Goal: Task Accomplishment & Management: Manage account settings

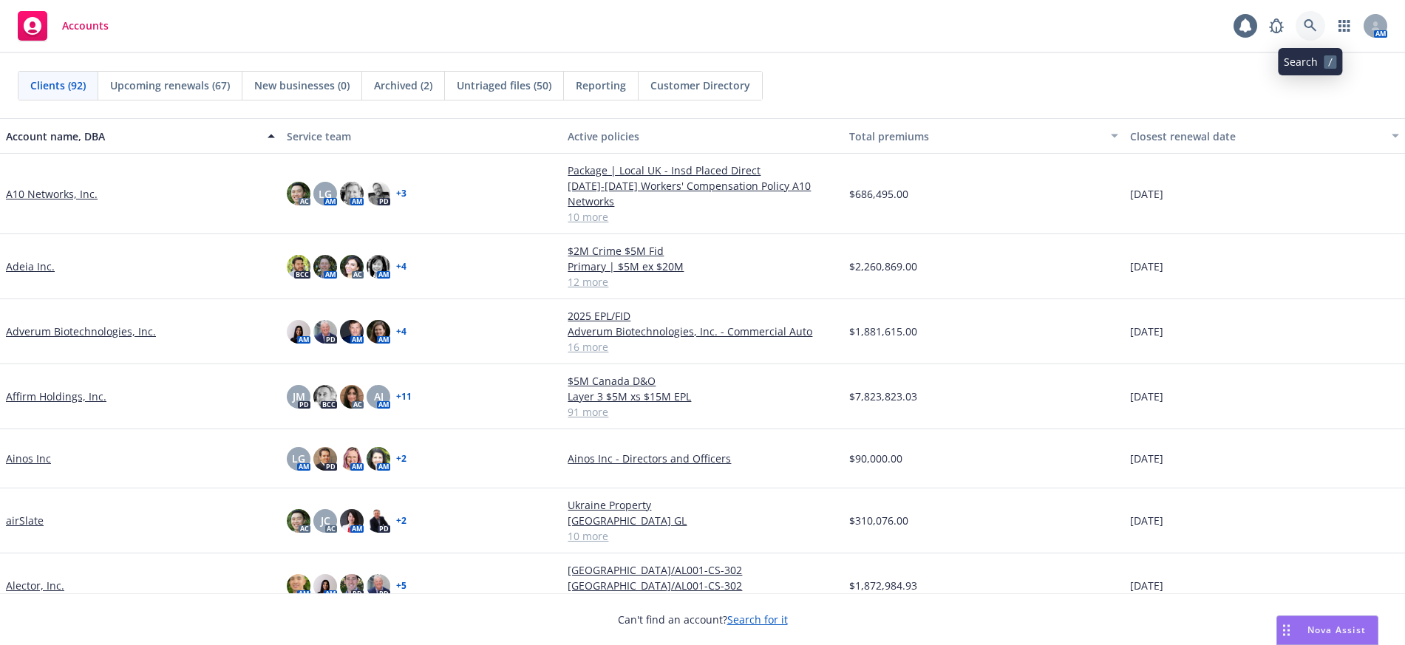
click at [1311, 23] on icon at bounding box center [1310, 25] width 13 height 13
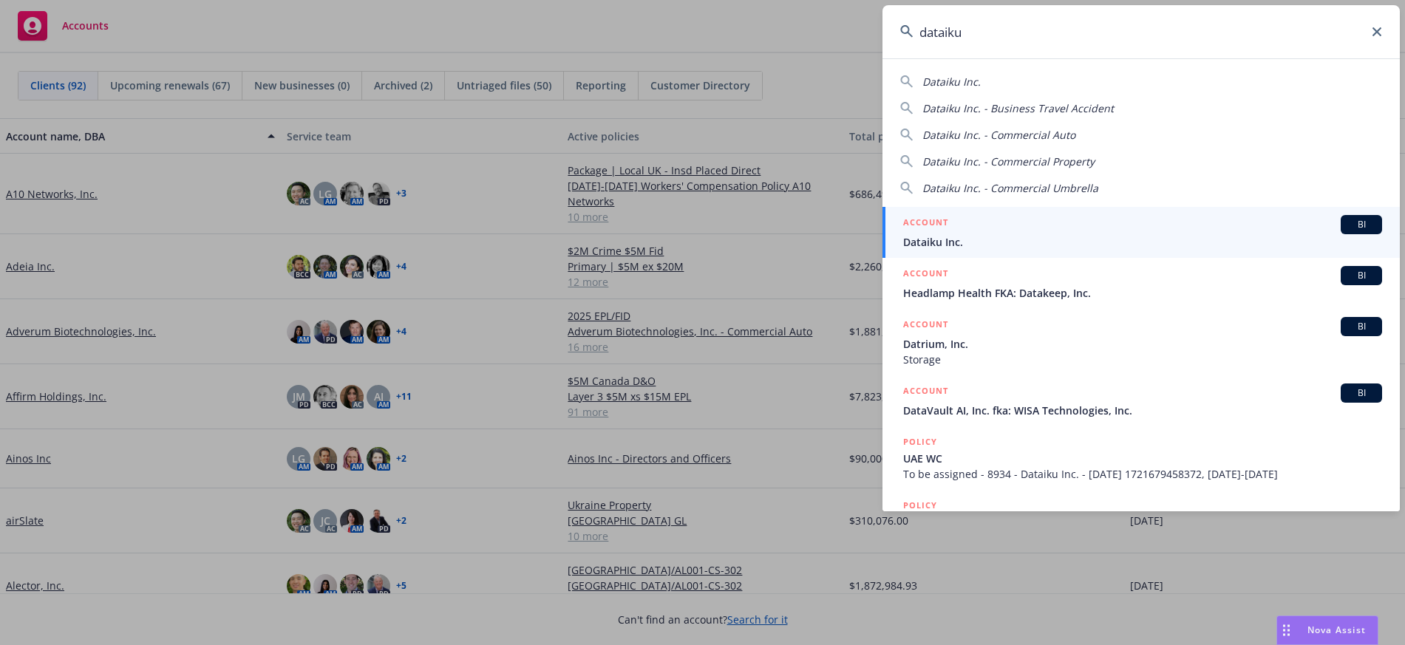
type input "dataiku"
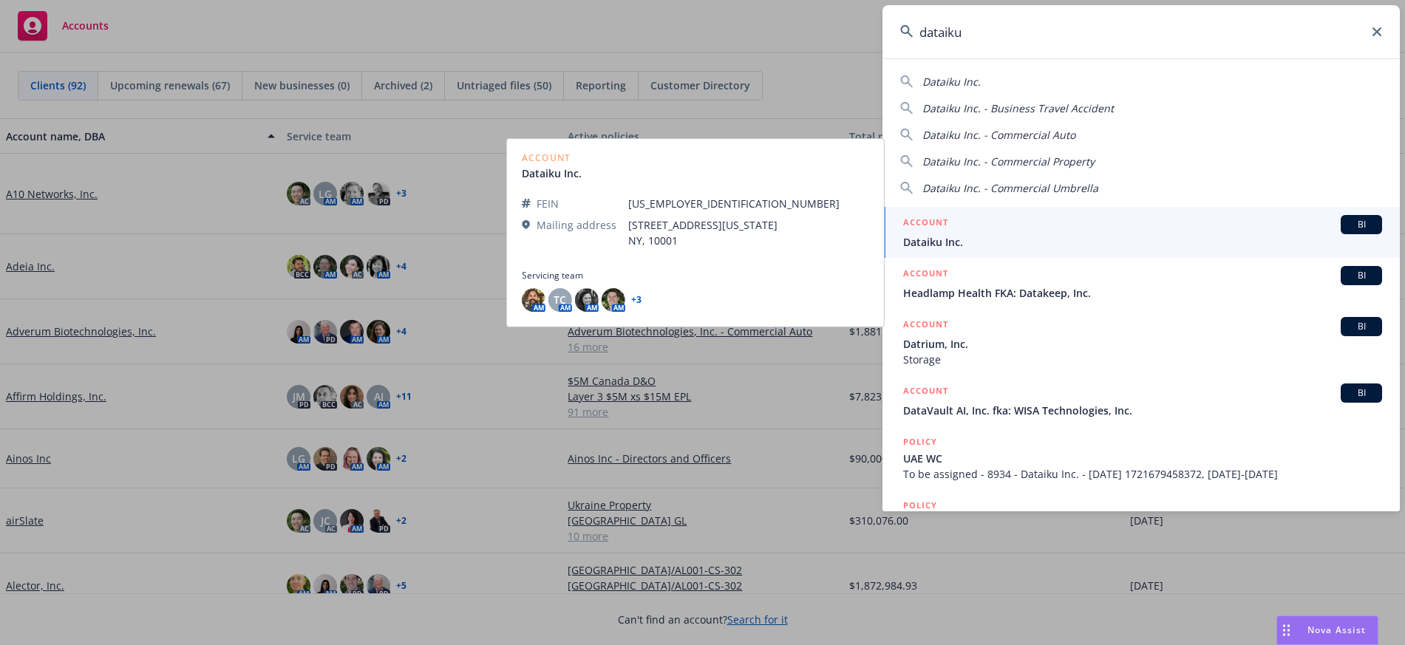
click at [922, 239] on span "Dataiku Inc." at bounding box center [1142, 242] width 479 height 16
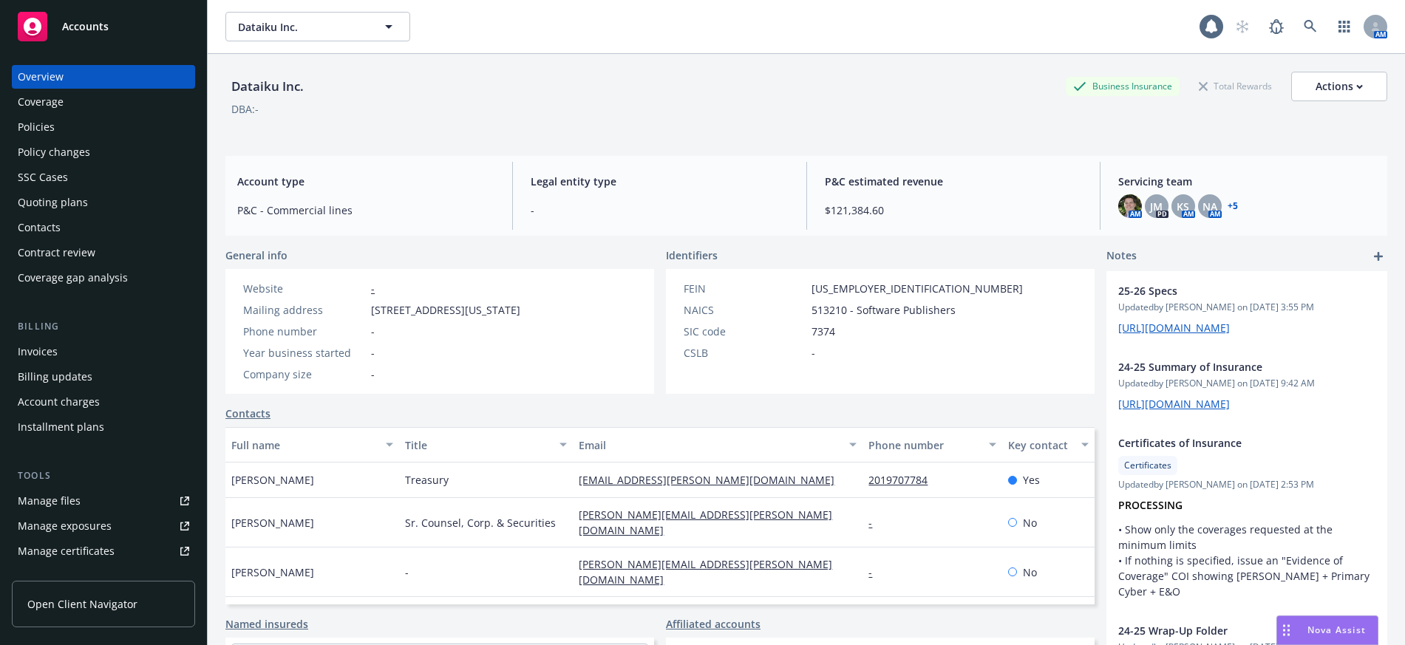
click at [43, 127] on div "Policies" at bounding box center [36, 127] width 37 height 24
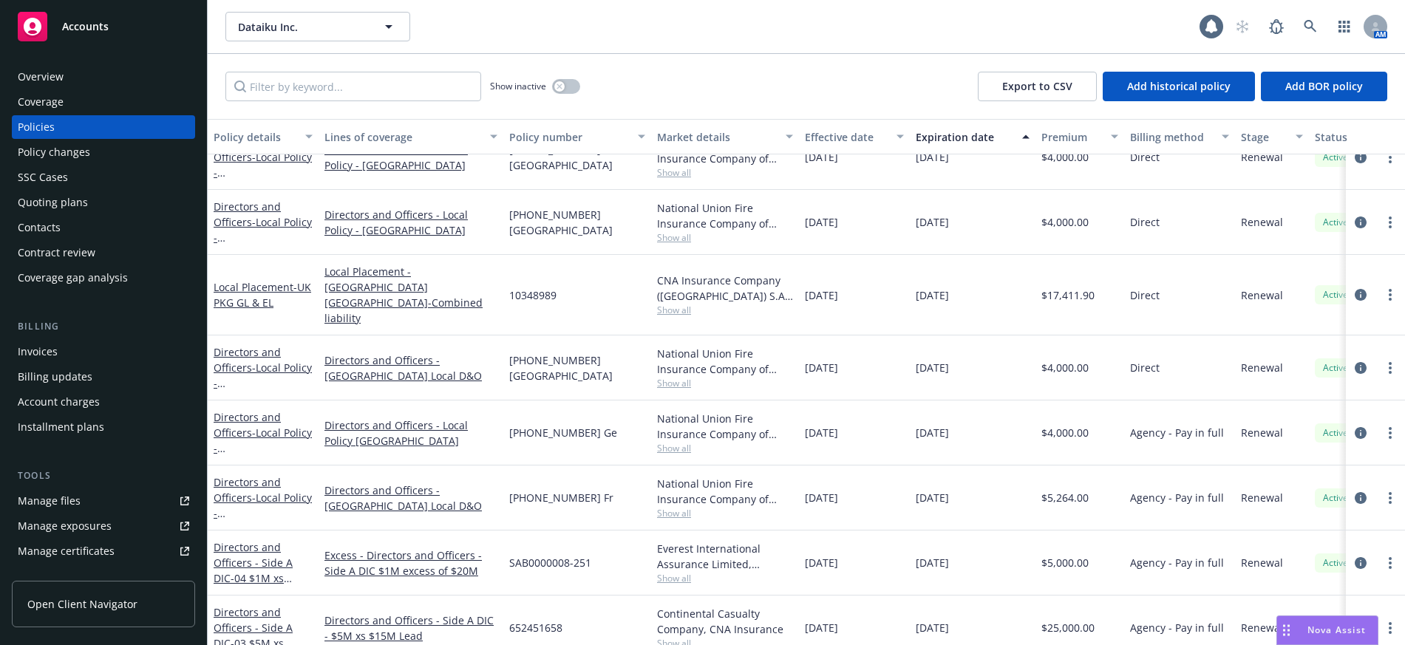
scroll to position [296, 0]
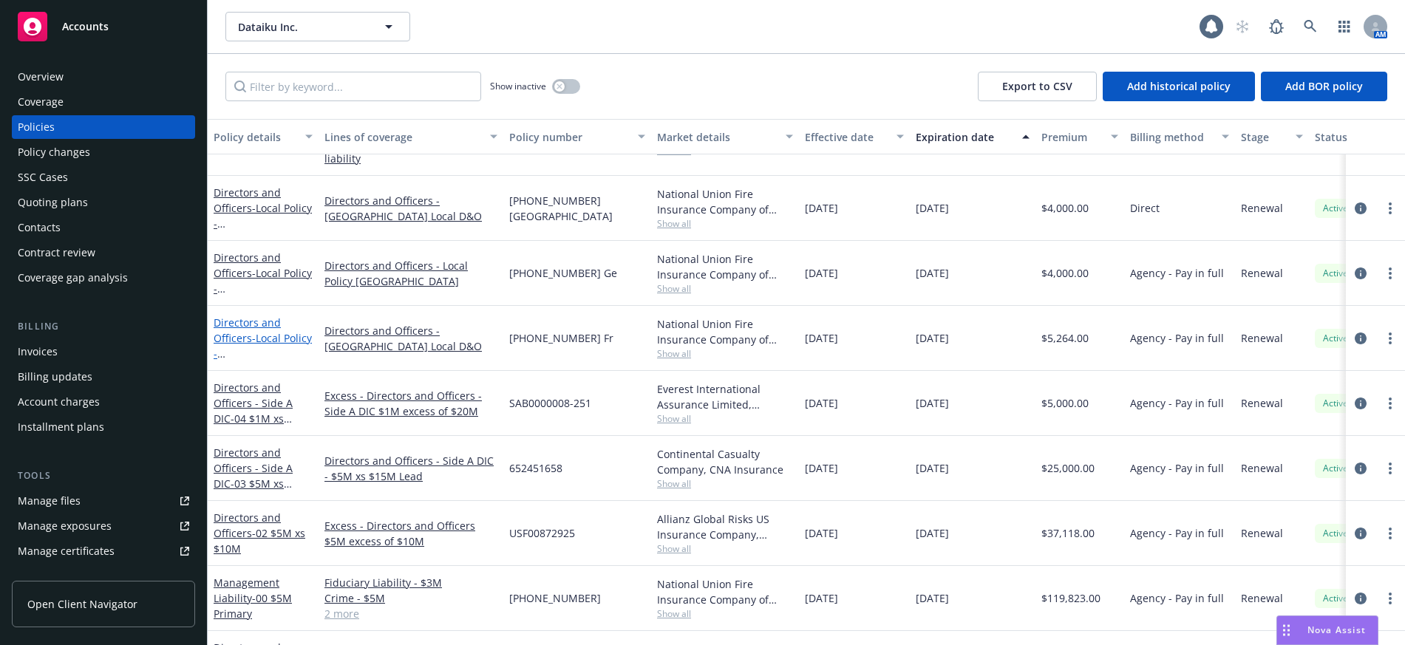
click at [266, 331] on span "- Local Policy - [GEOGRAPHIC_DATA]" at bounding box center [263, 361] width 98 height 61
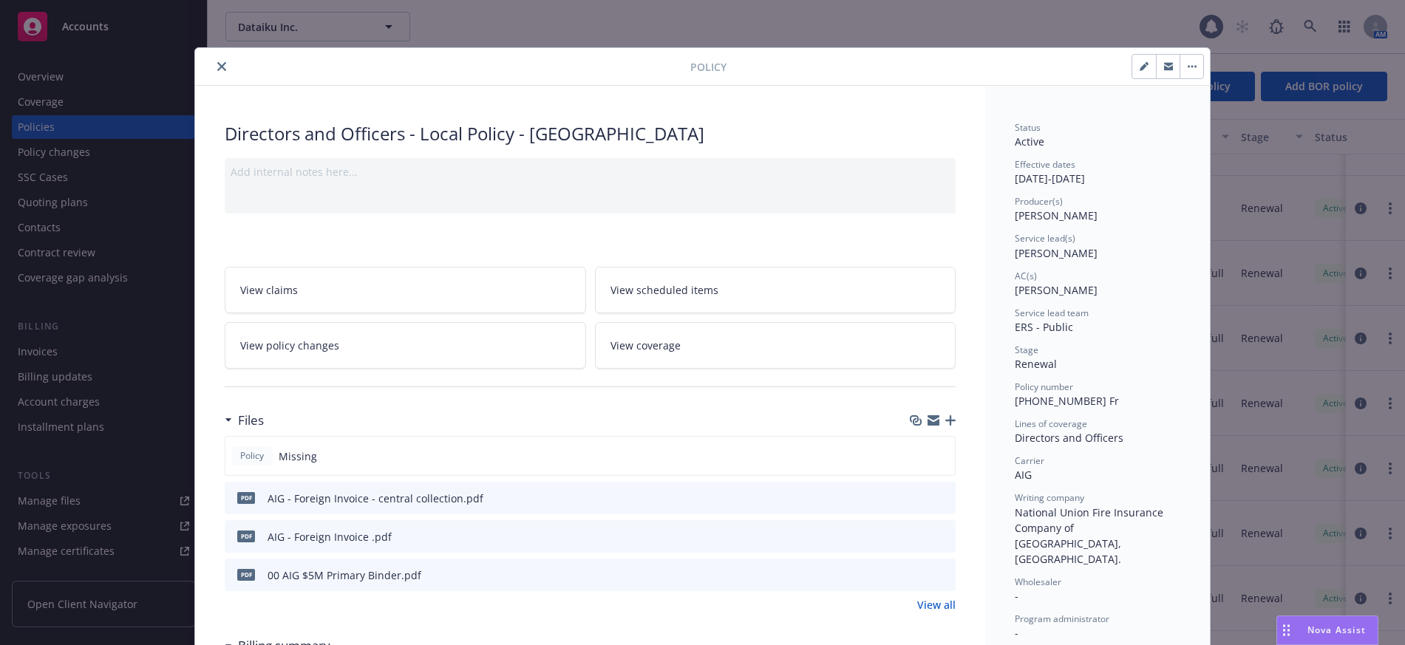
click at [322, 344] on span "View policy changes" at bounding box center [289, 346] width 99 height 16
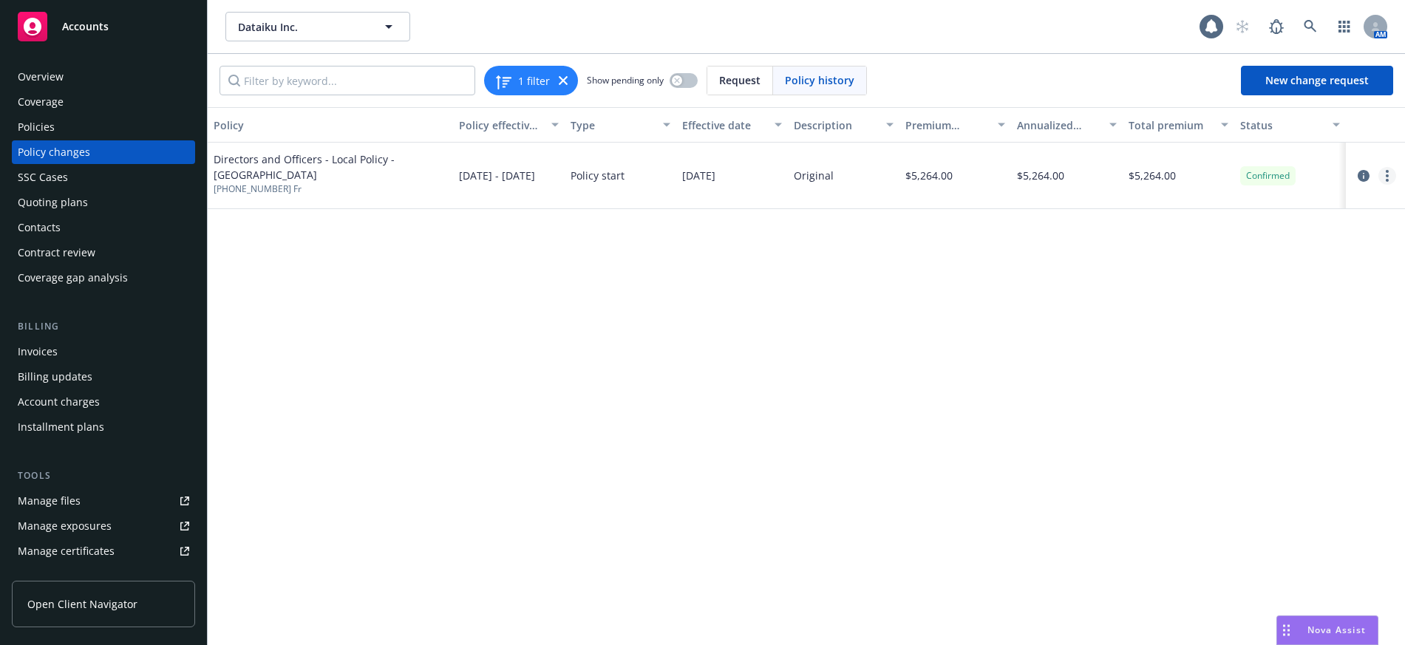
click at [1388, 174] on circle "more" at bounding box center [1387, 175] width 3 height 3
click at [1203, 294] on link "Edit billing info" at bounding box center [1269, 295] width 254 height 30
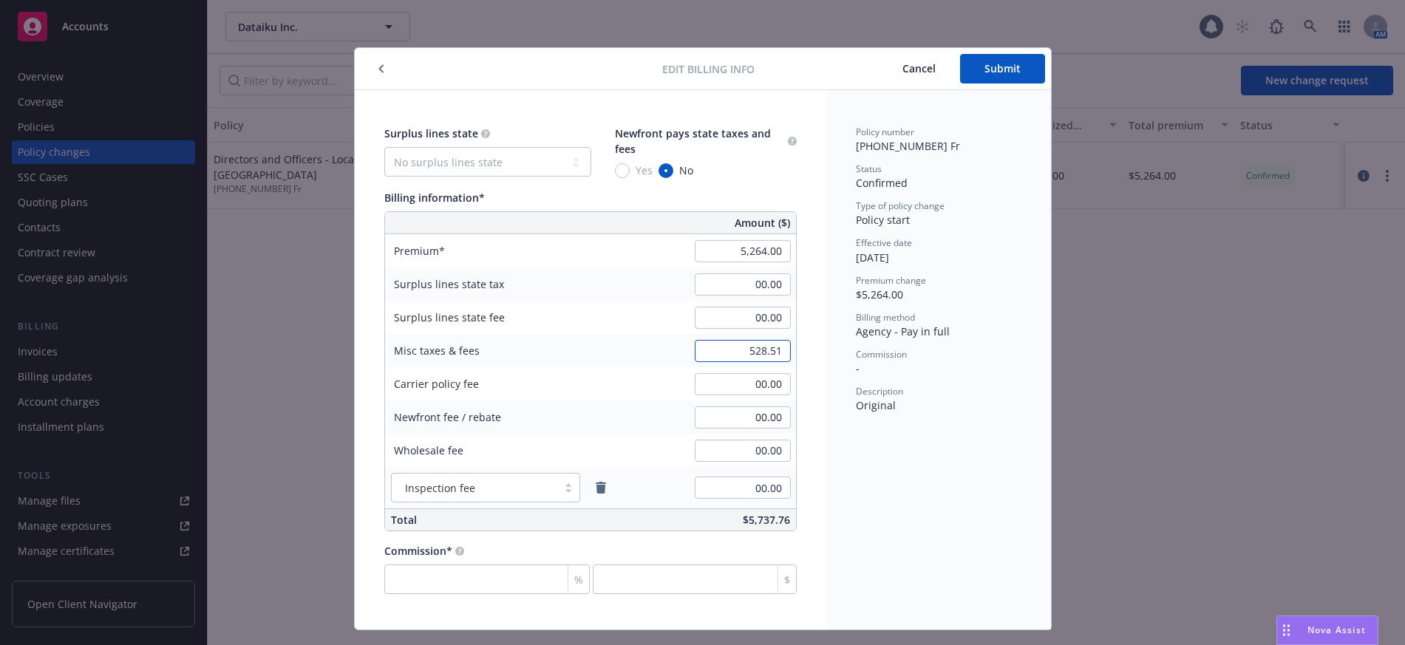
type input "528.51"
click at [998, 67] on span "Submit" at bounding box center [1003, 68] width 36 height 14
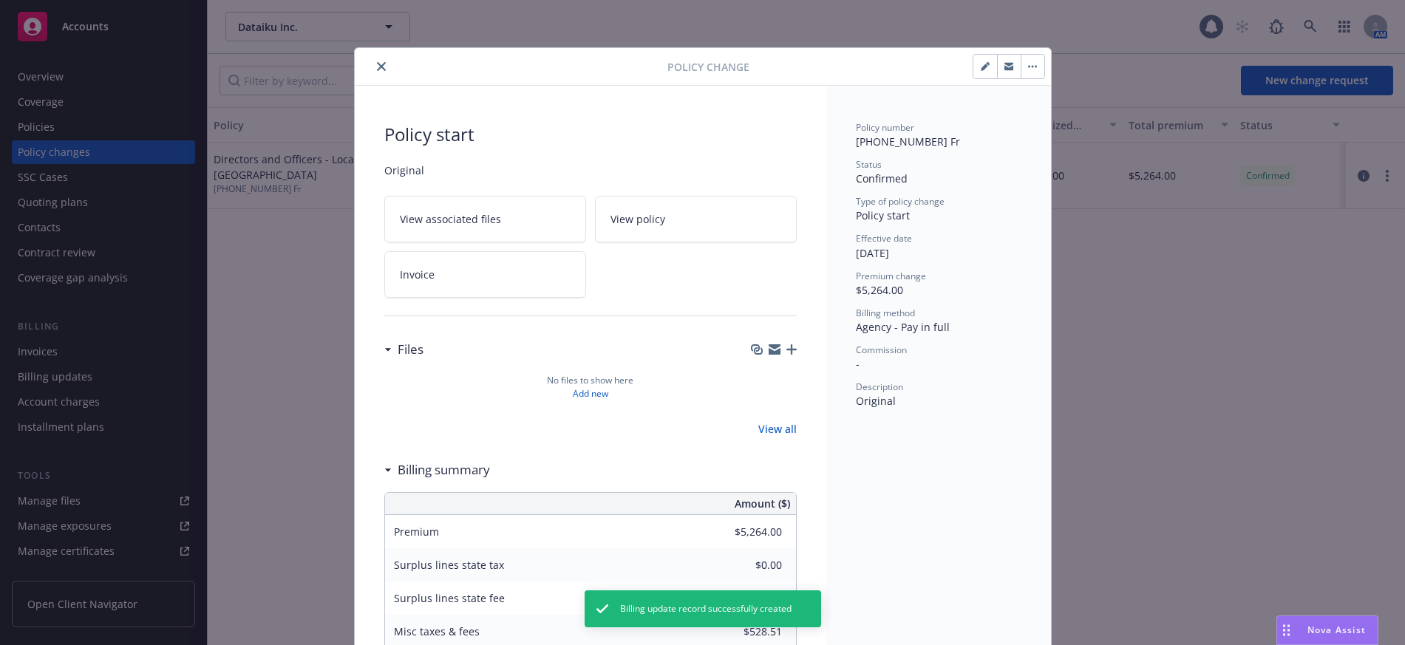
click at [377, 65] on icon "close" at bounding box center [381, 66] width 9 height 9
